Goal: Find specific fact: Find specific fact

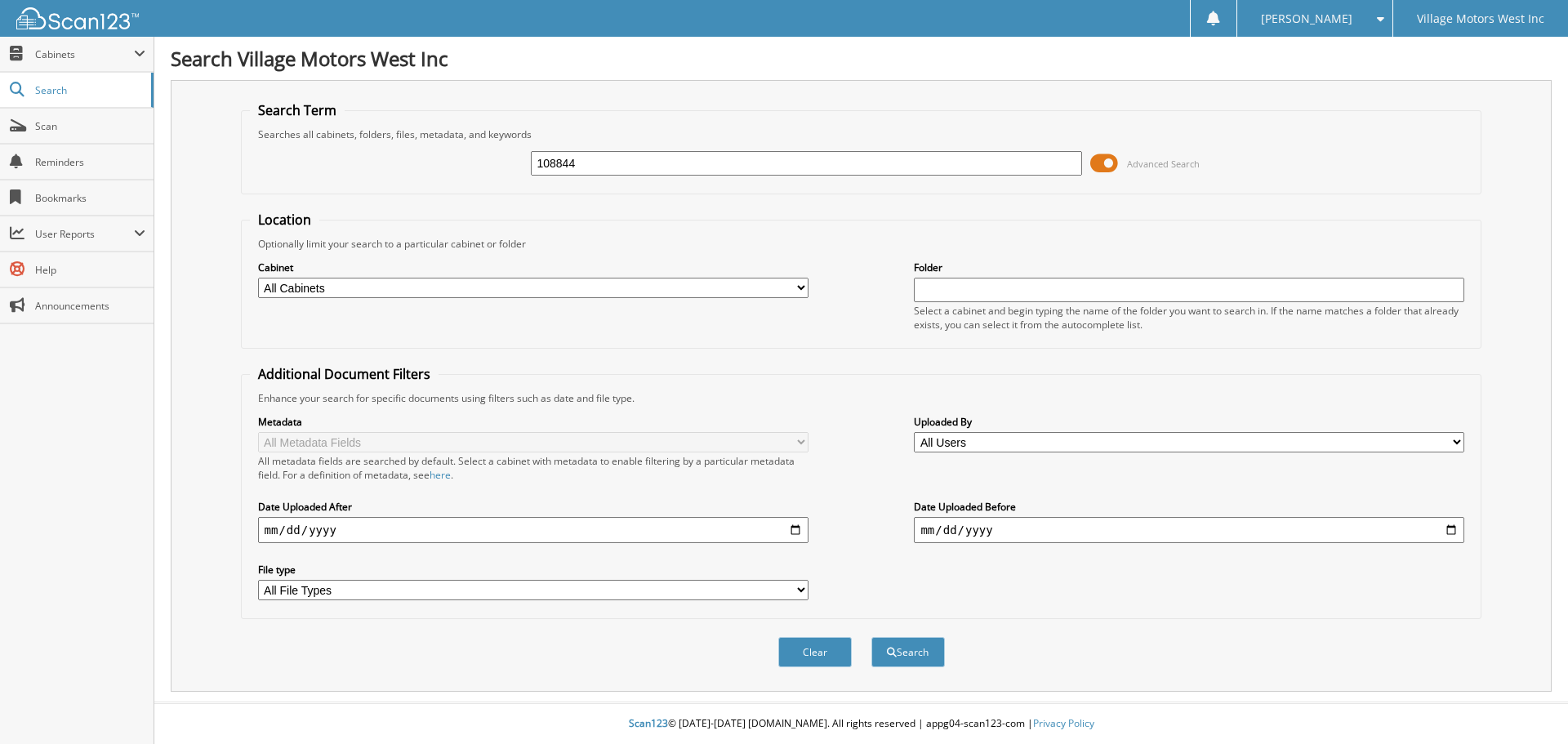
type input "108844"
click at [871, 637] on button "Search" at bounding box center [908, 652] width 74 height 30
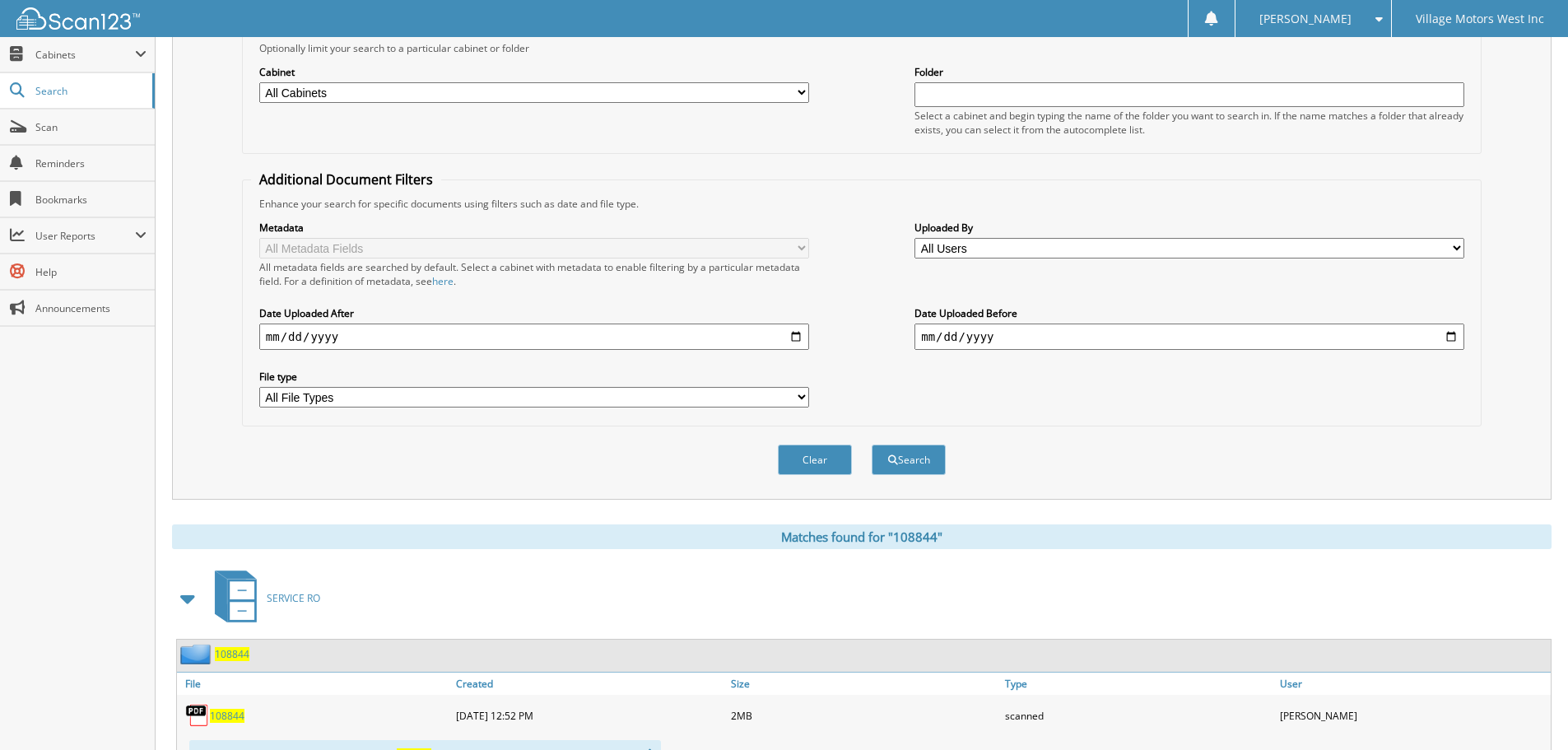
scroll to position [348, 0]
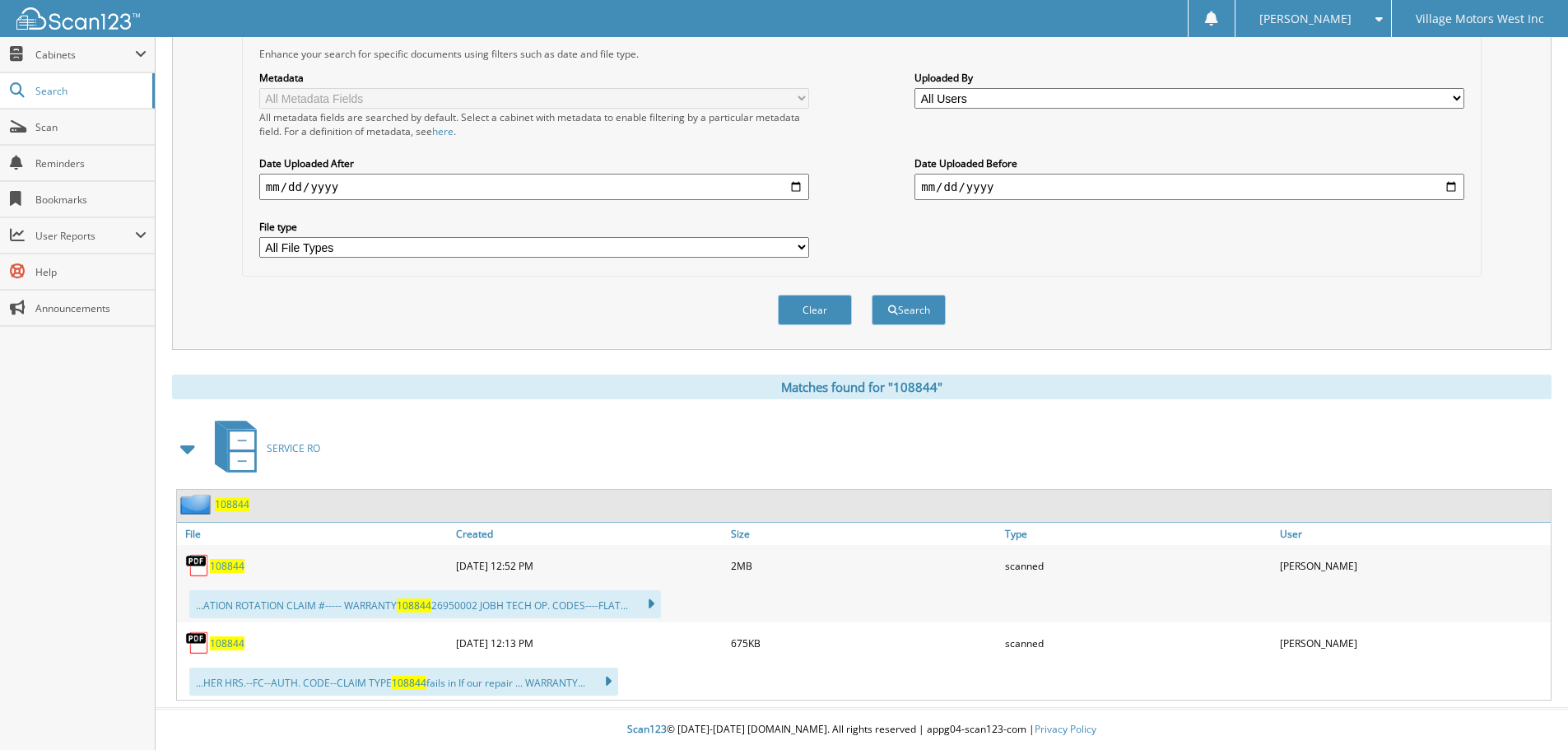
click at [234, 567] on span "108844" at bounding box center [227, 565] width 35 height 14
click at [235, 641] on span "108844" at bounding box center [227, 643] width 35 height 14
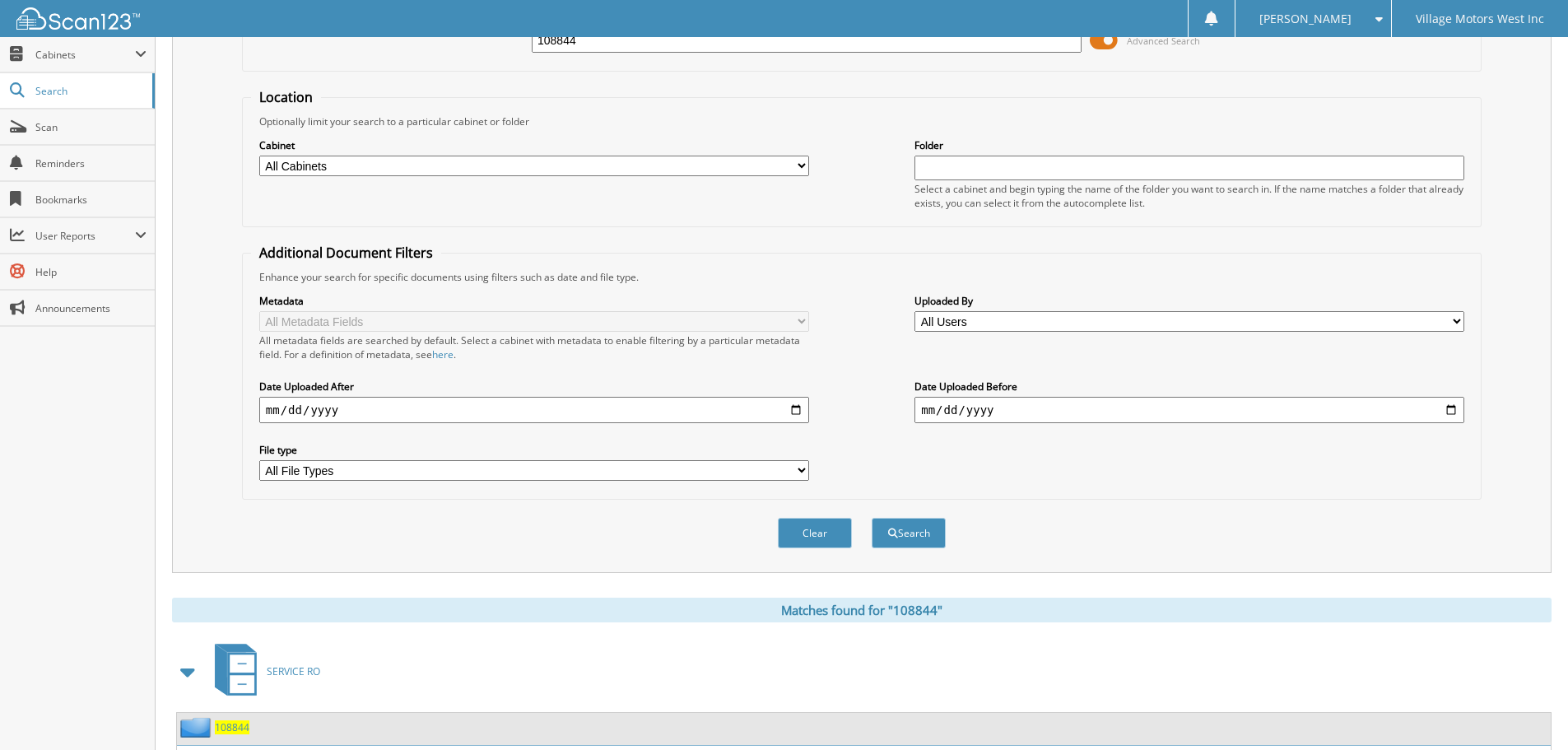
scroll to position [0, 0]
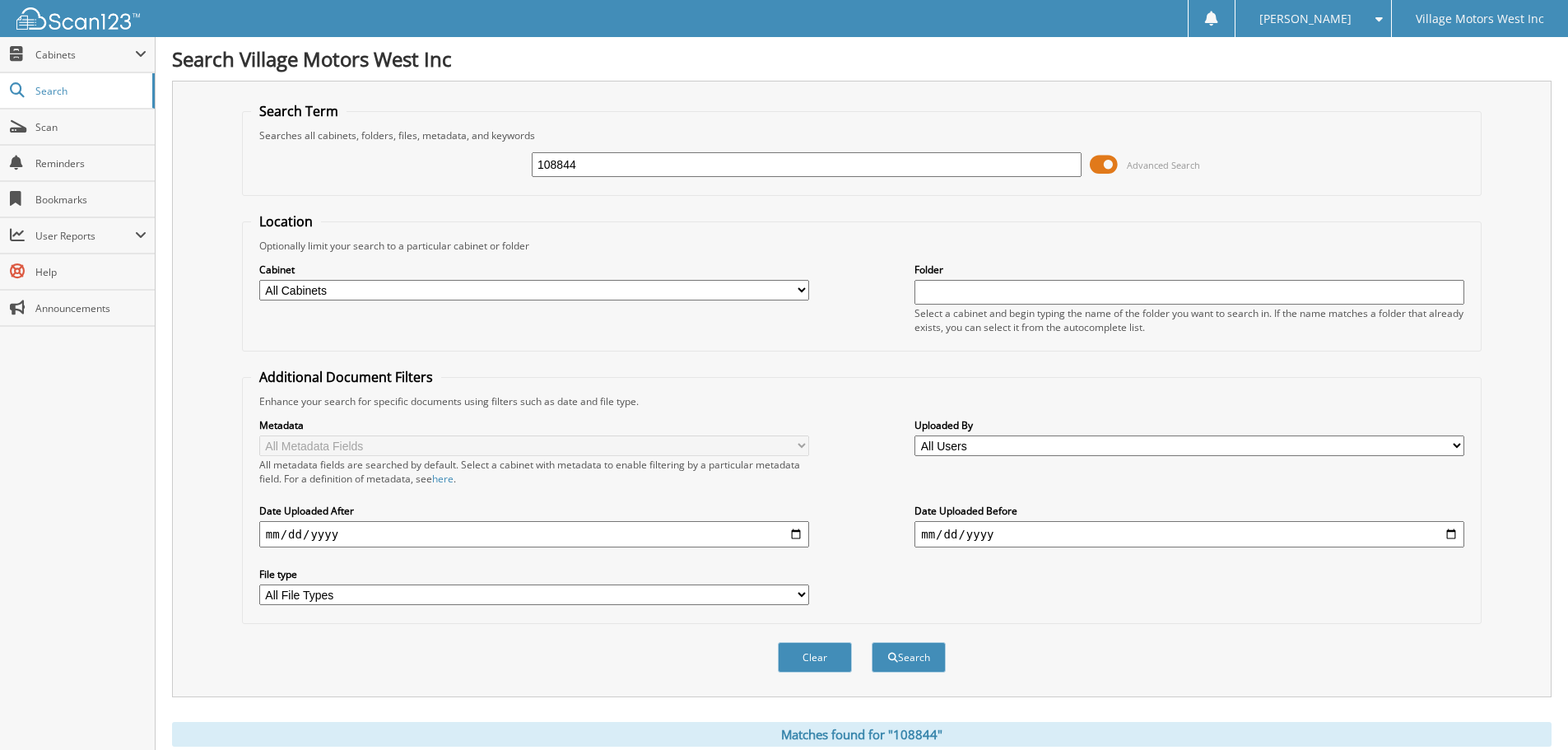
drag, startPoint x: 592, startPoint y: 164, endPoint x: 453, endPoint y: 126, distance: 144.1
click at [502, 158] on div "108844 Advanced Search" at bounding box center [862, 165] width 1221 height 45
